Goal: Information Seeking & Learning: Learn about a topic

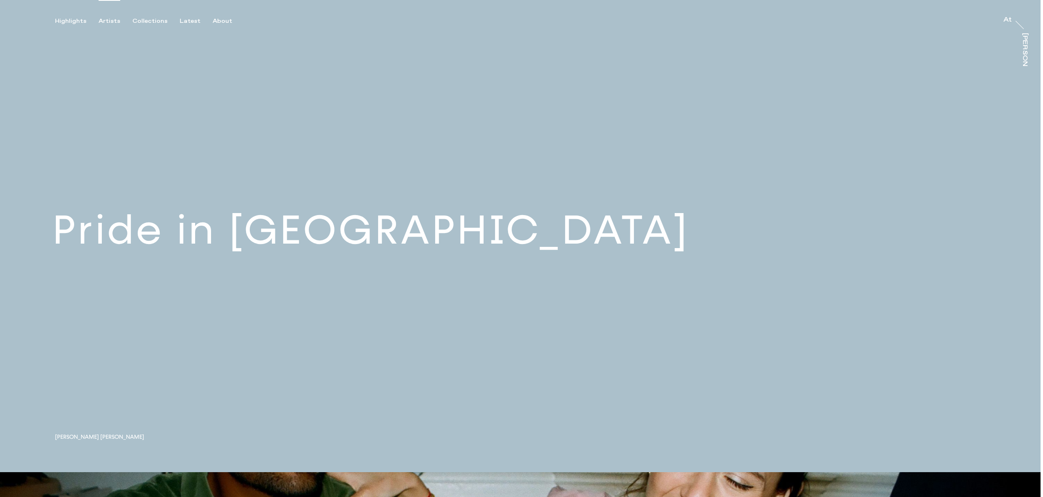
click at [105, 20] on div "Artists" at bounding box center [110, 21] width 22 height 7
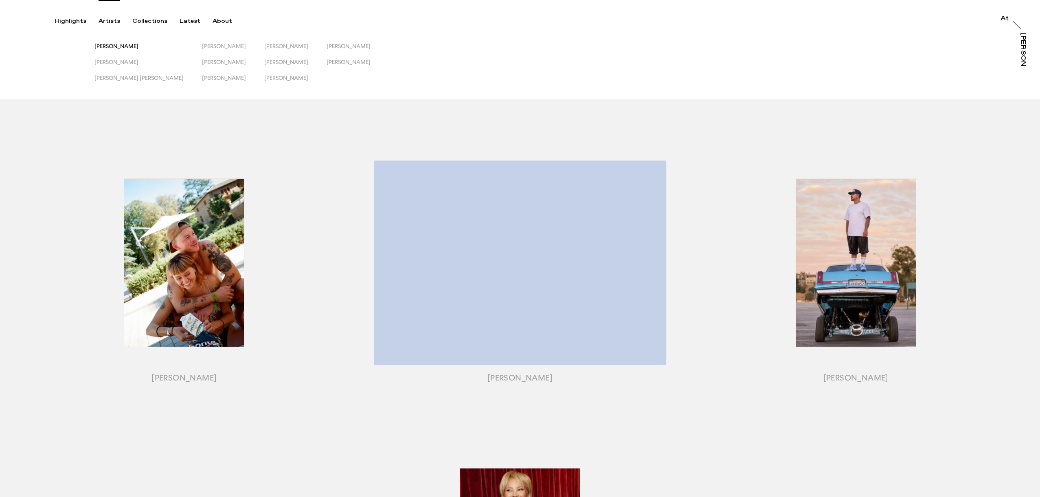
click at [138, 48] on span "[PERSON_NAME]" at bounding box center [116, 46] width 44 height 7
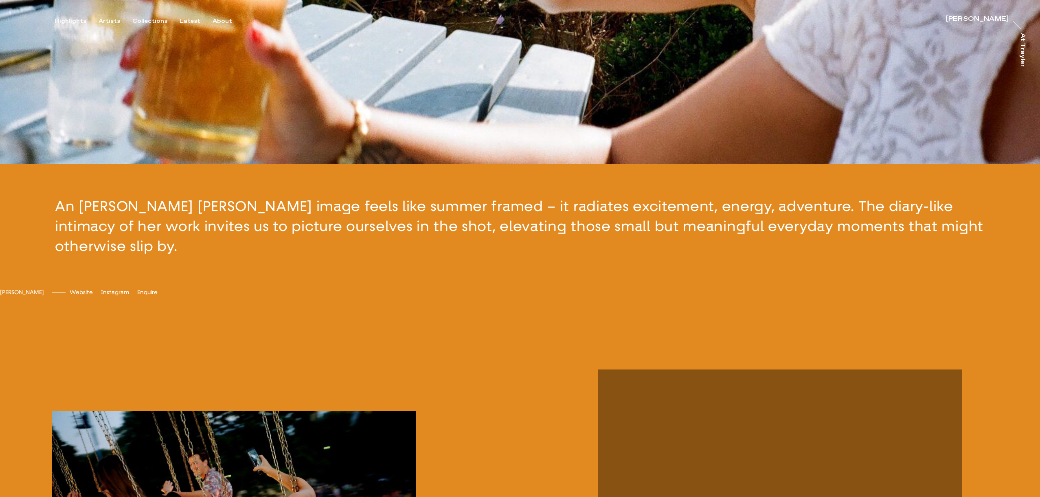
scroll to position [548, 0]
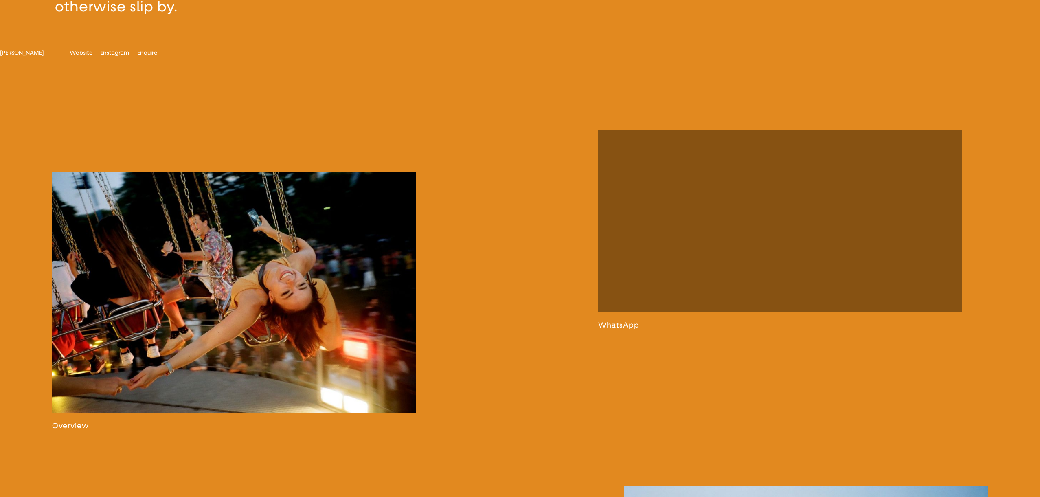
click at [238, 279] on link at bounding box center [234, 300] width 364 height 259
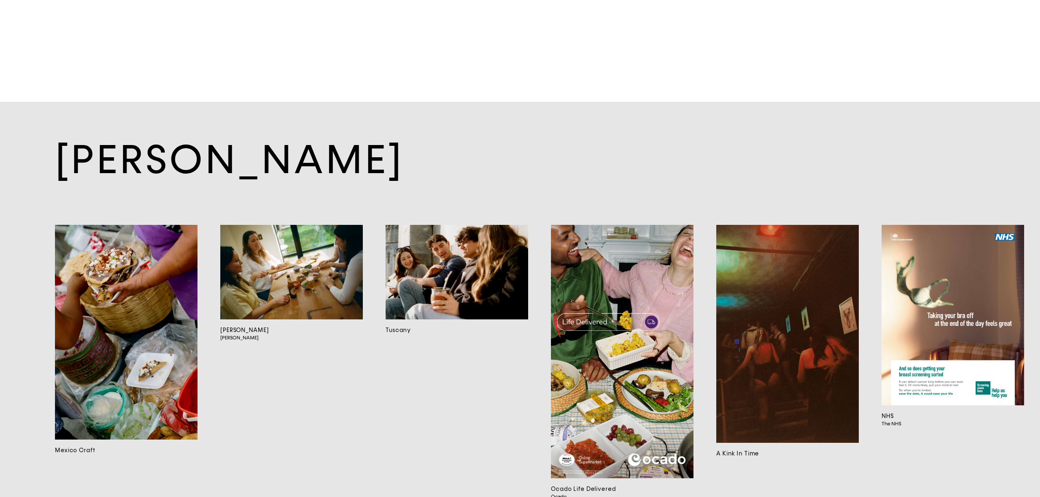
scroll to position [8769, 0]
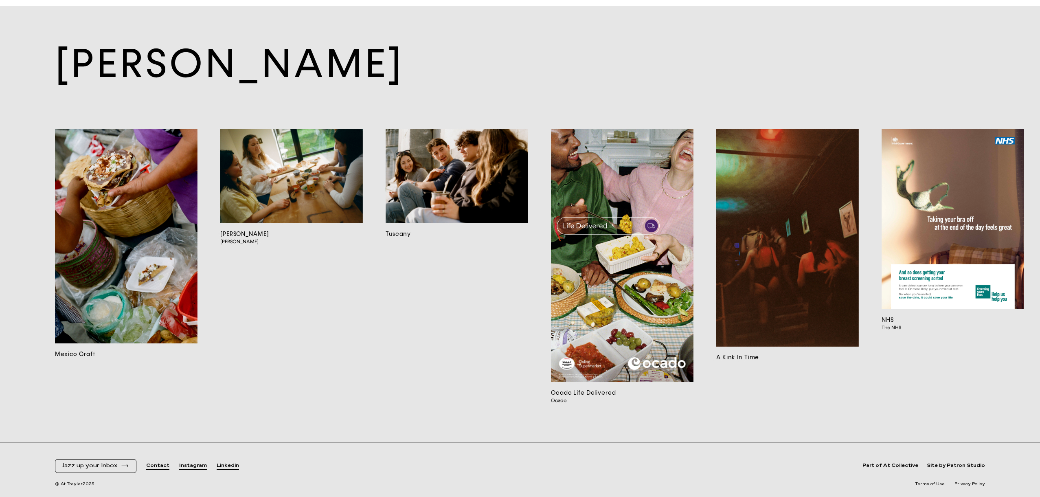
click at [156, 258] on img at bounding box center [126, 236] width 143 height 215
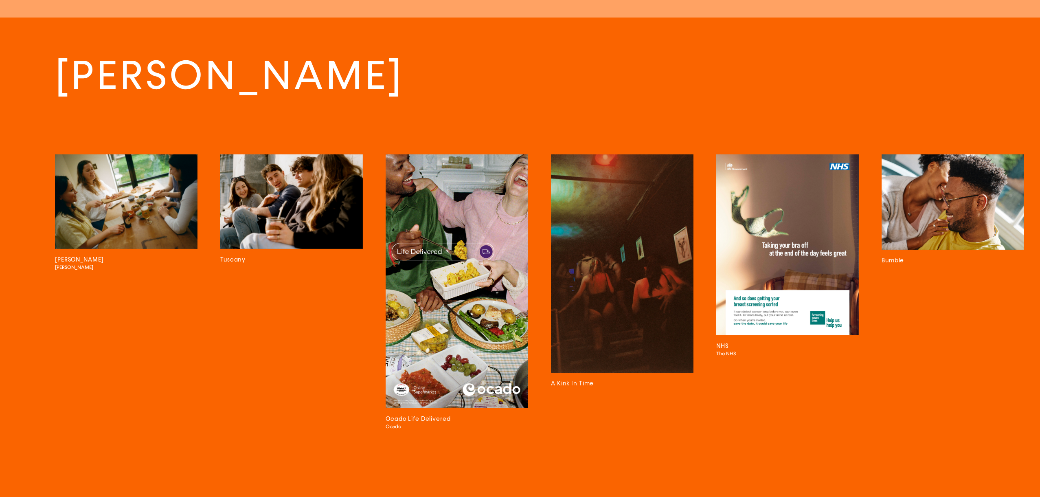
scroll to position [4598, 0]
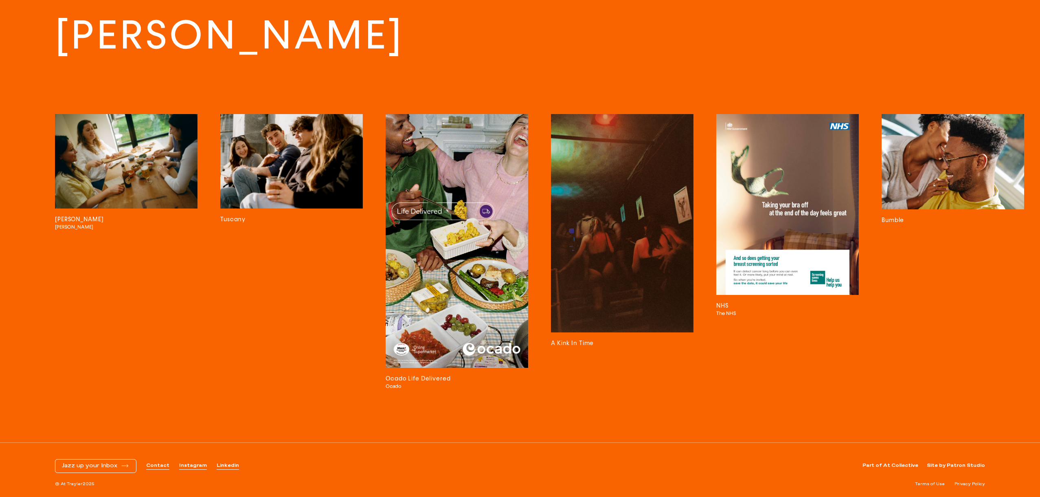
click at [441, 230] on img at bounding box center [457, 240] width 143 height 253
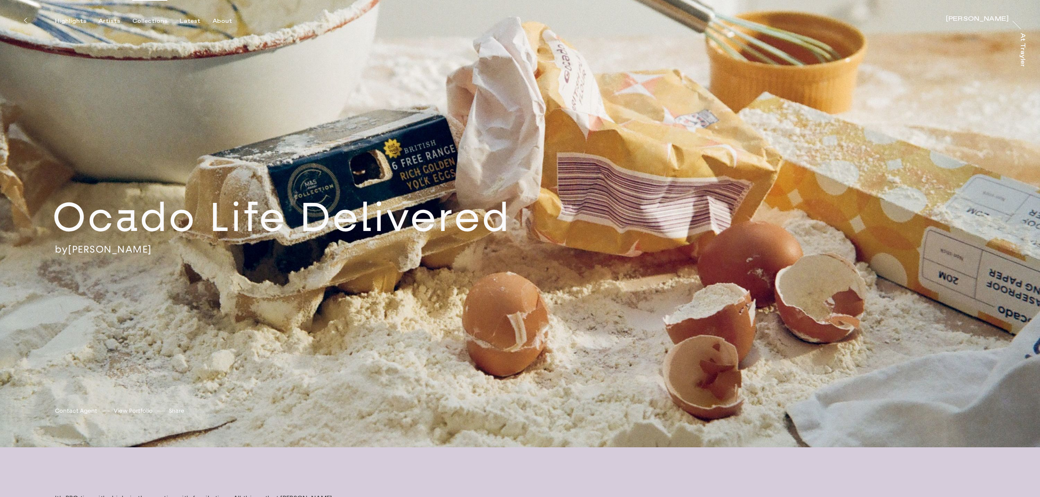
click at [151, 19] on div "Collections" at bounding box center [149, 21] width 35 height 7
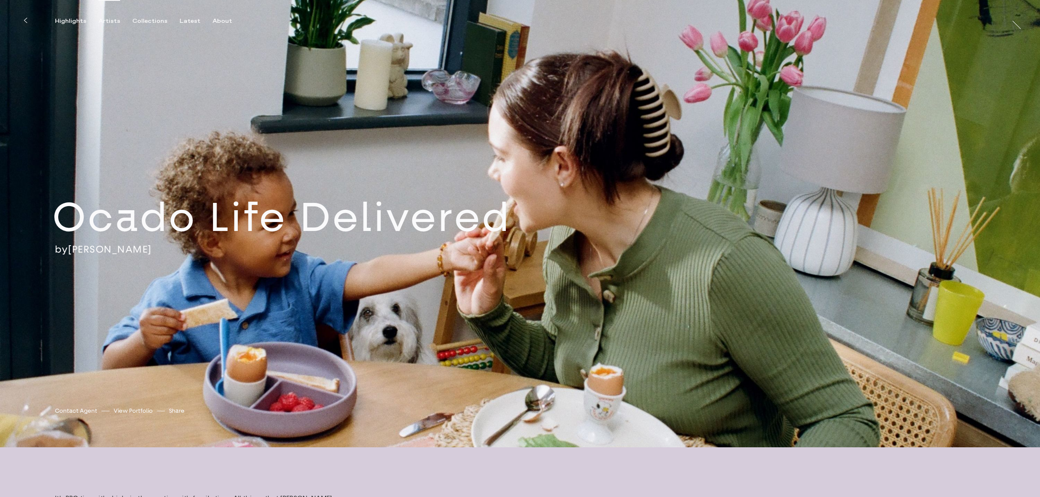
click at [110, 20] on div "Artists" at bounding box center [110, 21] width 22 height 7
